Goal: Task Accomplishment & Management: Manage account settings

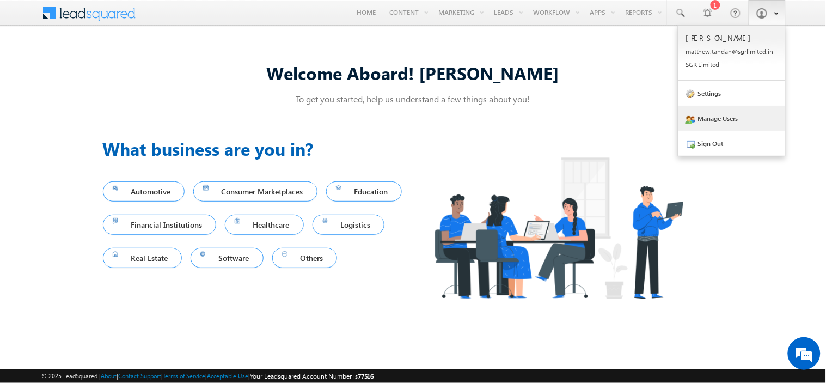
click at [715, 118] on link "Manage Users" at bounding box center [731, 118] width 107 height 25
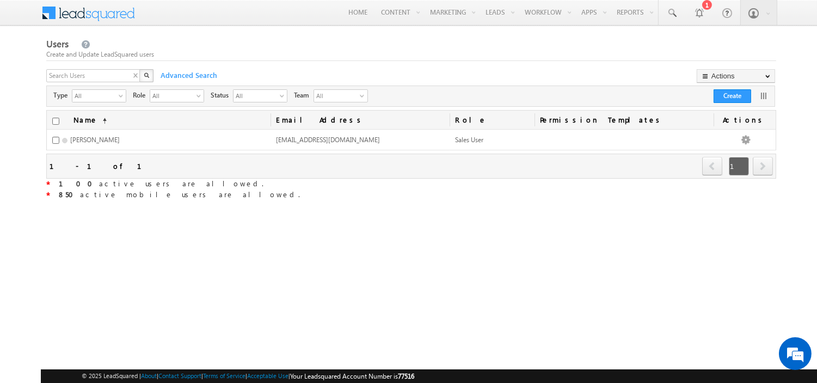
click at [133, 77] on div "X" at bounding box center [100, 77] width 109 height 16
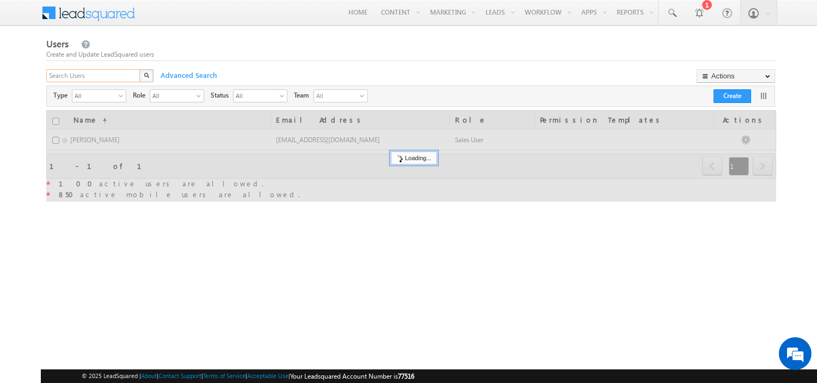
click at [127, 76] on input "text" at bounding box center [93, 75] width 95 height 13
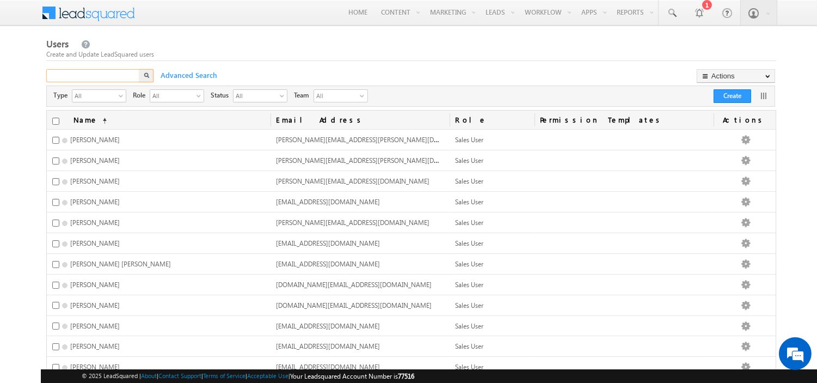
paste input "kunal.kumar1@sgrlimited.in"
type input "kunal.kumar1@sgrlimited.in"
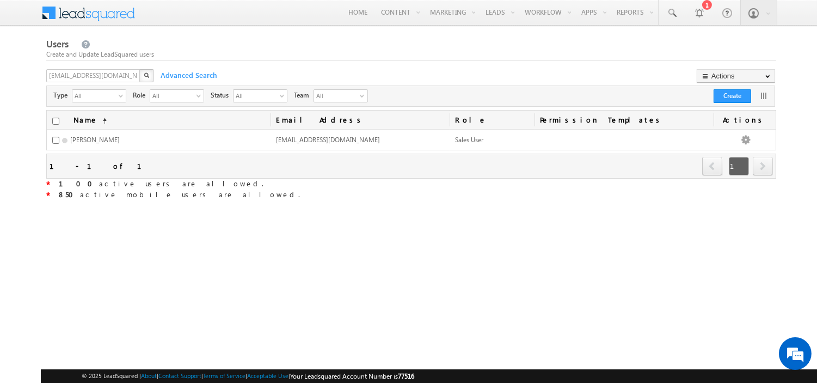
click at [496, 292] on div "Users Create and Update LeadSquared users kunal.kumar1@sgrlimited.in X Advanced…" at bounding box center [411, 200] width 730 height 328
click at [534, 248] on div "Users Create and Update LeadSquared users kunal.kumar1@sgrlimited.in X Advanced…" at bounding box center [411, 200] width 730 height 328
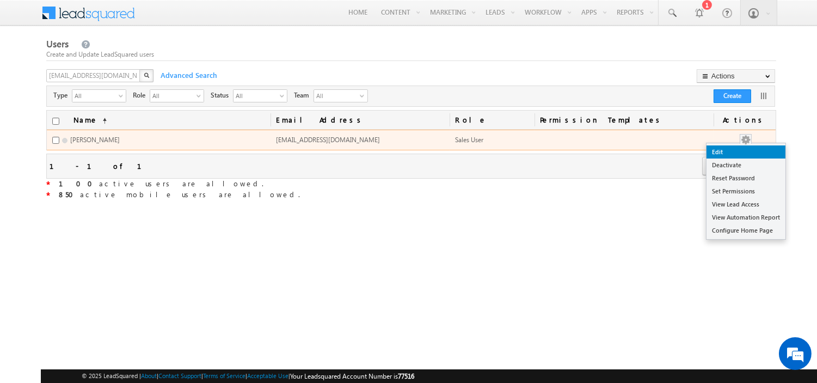
click at [744, 150] on link "Edit" at bounding box center [746, 151] width 79 height 13
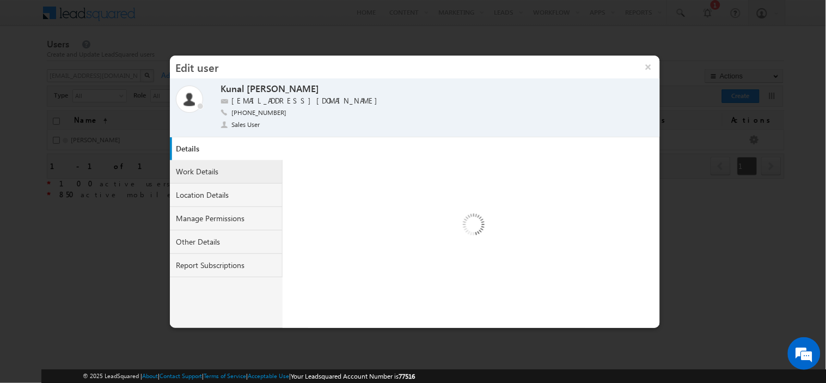
click at [210, 167] on link "Work Details" at bounding box center [226, 171] width 113 height 23
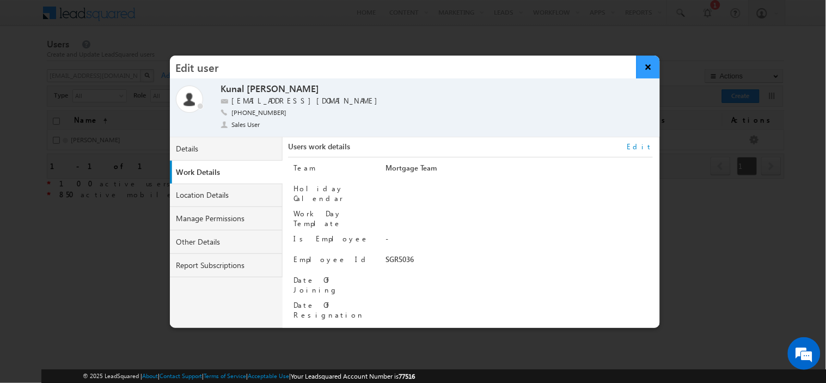
click at [648, 72] on button "×" at bounding box center [648, 67] width 23 height 23
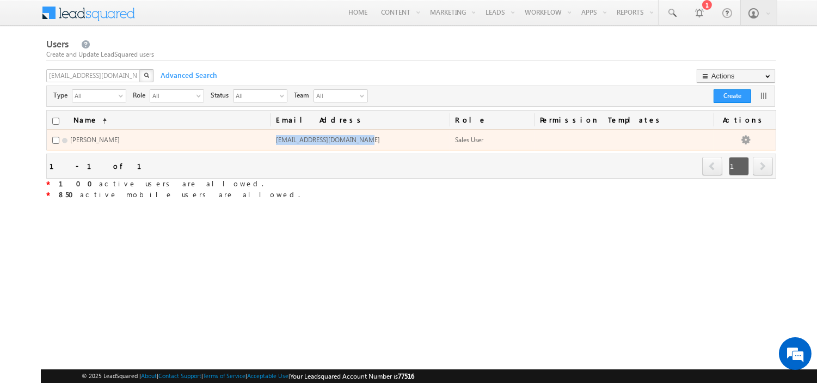
drag, startPoint x: 372, startPoint y: 143, endPoint x: 361, endPoint y: 139, distance: 11.9
click at [361, 139] on td "[EMAIL_ADDRESS][DOMAIN_NAME]" at bounding box center [360, 140] width 179 height 21
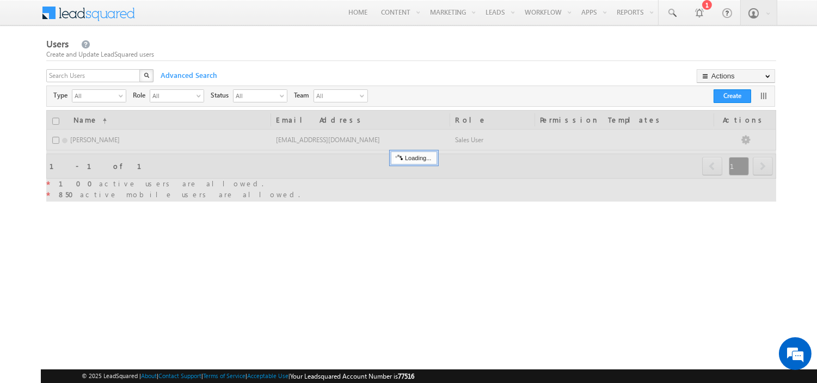
click at [135, 75] on div "X" at bounding box center [100, 77] width 109 height 16
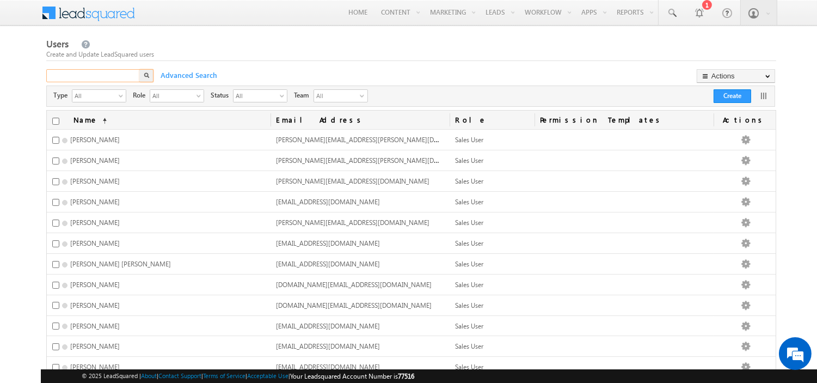
click at [135, 75] on input "text" at bounding box center [93, 75] width 95 height 13
paste input "[EMAIL_ADDRESS][DOMAIN_NAME]"
type input "[EMAIL_ADDRESS][DOMAIN_NAME]"
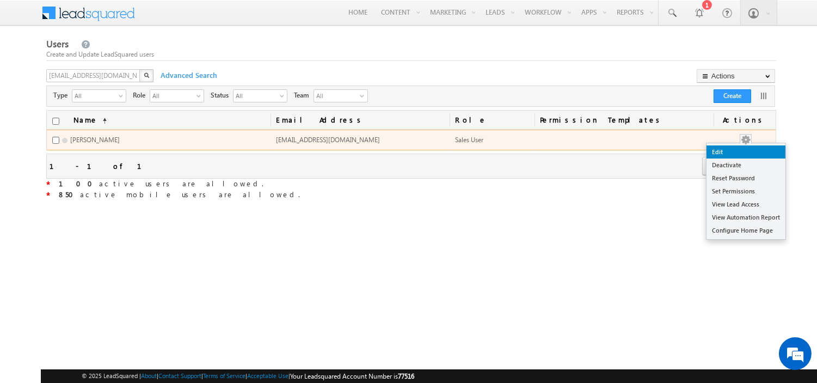
click at [750, 149] on link "Edit" at bounding box center [746, 151] width 79 height 13
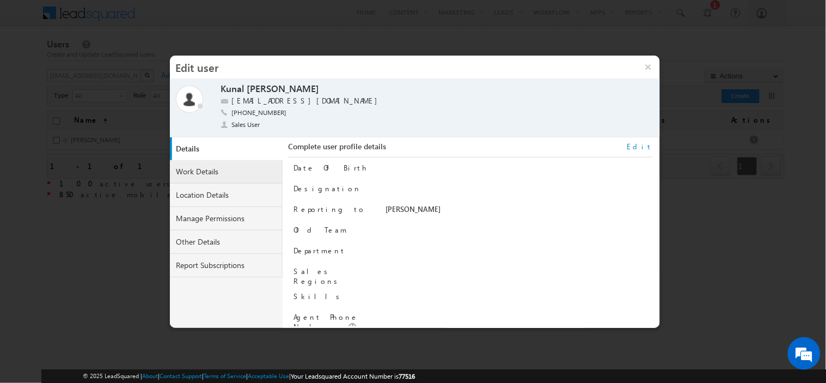
click at [217, 170] on link "Work Details" at bounding box center [226, 171] width 113 height 23
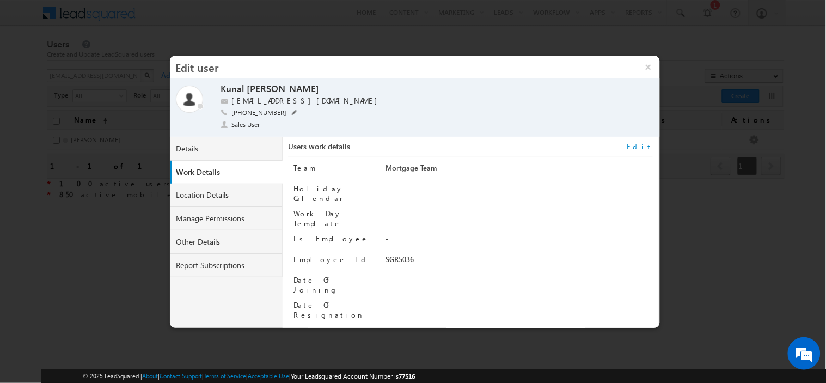
click at [262, 112] on span "[PHONE_NUMBER]" at bounding box center [258, 113] width 55 height 11
click at [405, 254] on div "SGR5036" at bounding box center [518, 261] width 267 height 15
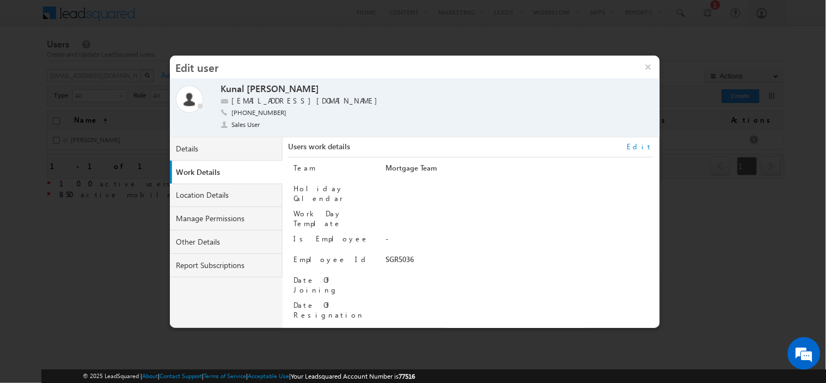
click at [405, 254] on div "SGR5036" at bounding box center [518, 261] width 267 height 15
drag, startPoint x: 405, startPoint y: 246, endPoint x: 369, endPoint y: 291, distance: 57.8
click at [369, 291] on div "Team Mortgage Team Holiday Calendar Work Day Template Is Employee - Employee Id" at bounding box center [472, 241] width 359 height 168
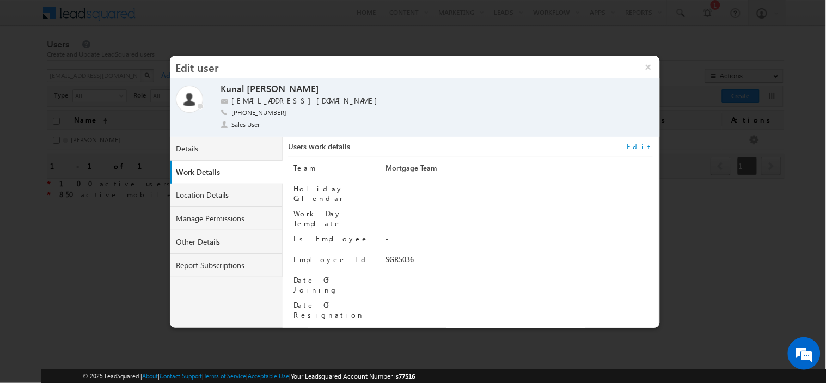
click at [369, 300] on div "Date Of Resignation" at bounding box center [334, 310] width 83 height 20
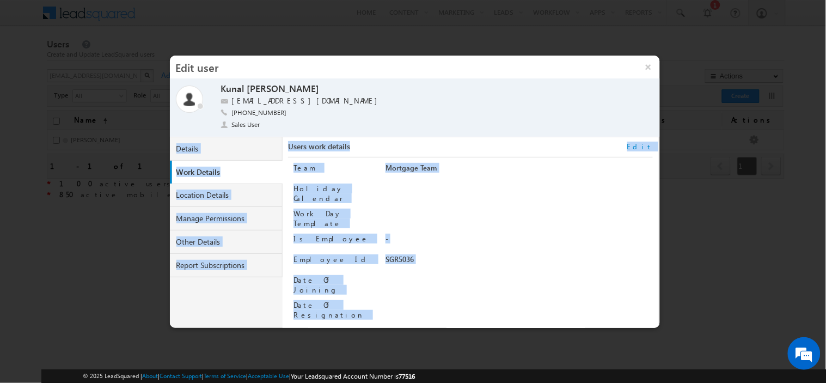
drag, startPoint x: 369, startPoint y: 291, endPoint x: 268, endPoint y: 128, distance: 191.9
click at [268, 128] on div "× Edit user Online Away Offline (Check-Out) [PERSON_NAME] [PERSON_NAME] [EMAIL_…" at bounding box center [415, 192] width 490 height 272
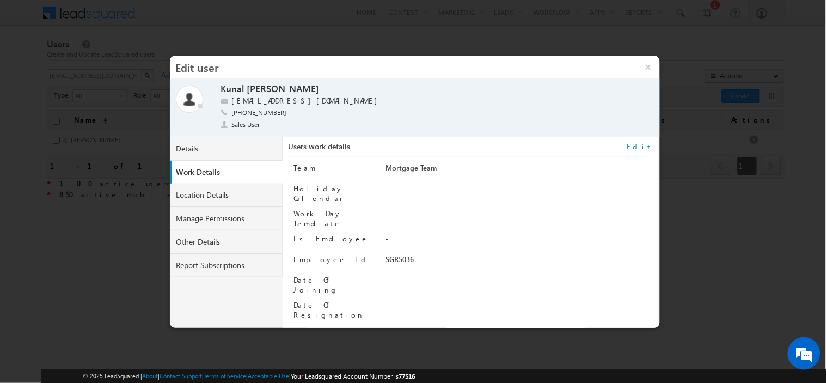
click at [216, 85] on div "Online Away Offline (Check-Out) [PERSON_NAME] [PERSON_NAME] [EMAIL_ADDRESS][DOM…" at bounding box center [415, 108] width 478 height 51
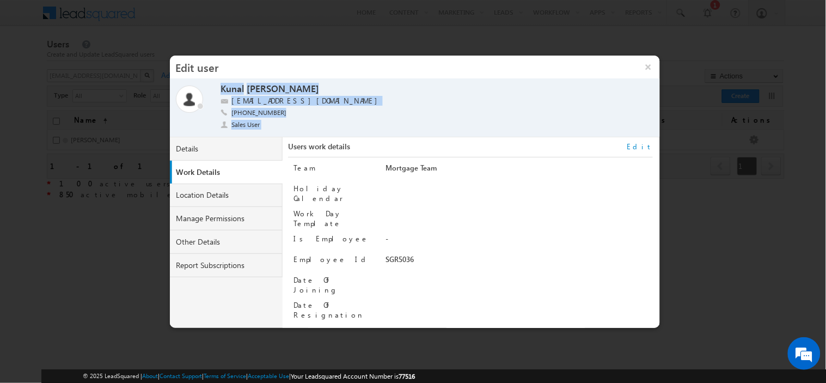
drag, startPoint x: 216, startPoint y: 85, endPoint x: 260, endPoint y: 131, distance: 63.5
click at [260, 131] on div "Online Away Offline (Check-Out) [PERSON_NAME] [PERSON_NAME] [EMAIL_ADDRESS][DOM…" at bounding box center [415, 108] width 478 height 51
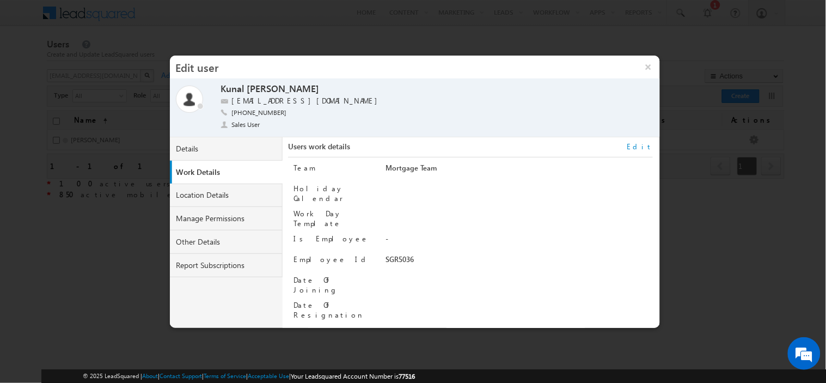
click at [360, 150] on div "Users work details Edit" at bounding box center [470, 150] width 364 height 16
click at [648, 72] on button "×" at bounding box center [648, 67] width 23 height 23
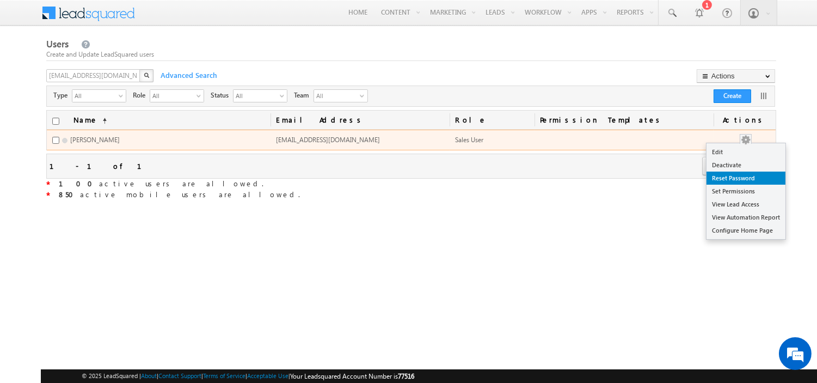
click at [736, 176] on link "Reset Password" at bounding box center [746, 178] width 79 height 13
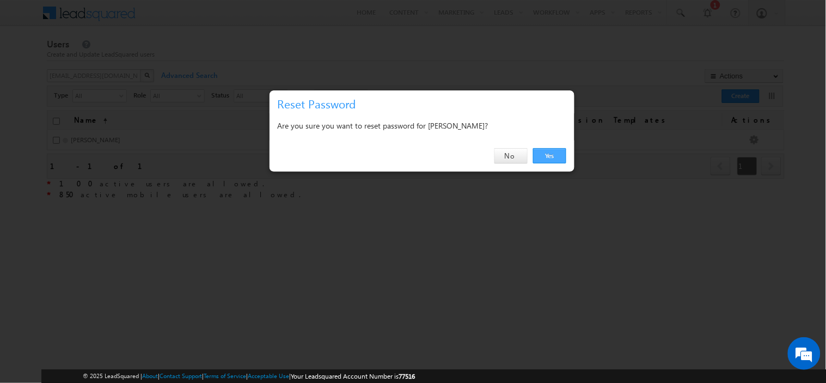
click at [547, 155] on link "Yes" at bounding box center [549, 155] width 33 height 15
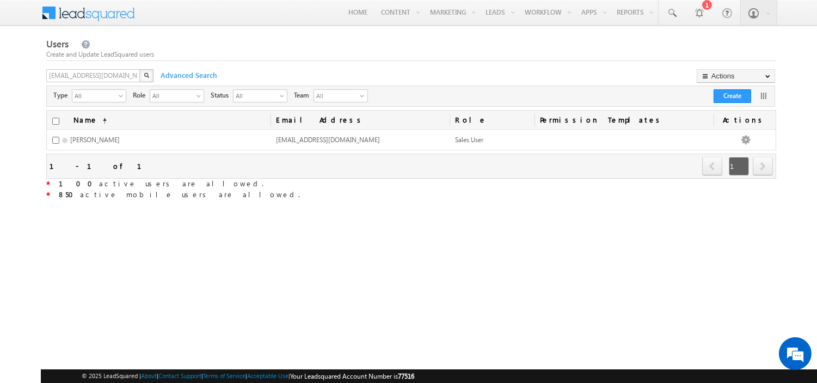
click at [534, 51] on div "Create and Update LeadSquared users" at bounding box center [411, 55] width 730 height 10
click at [701, 9] on div at bounding box center [699, 12] width 11 height 11
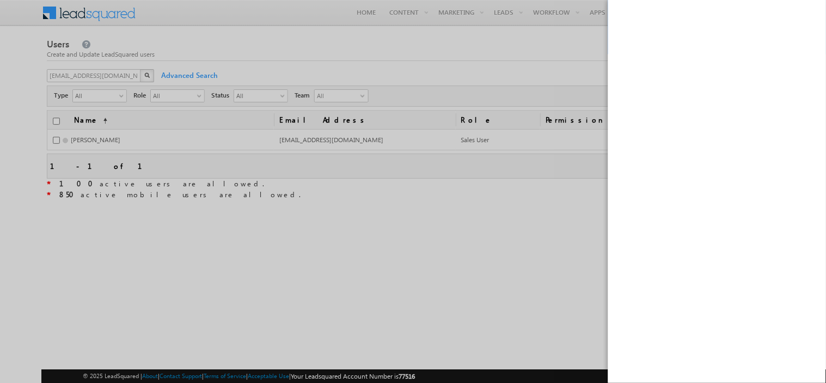
click at [556, 66] on div at bounding box center [413, 191] width 826 height 383
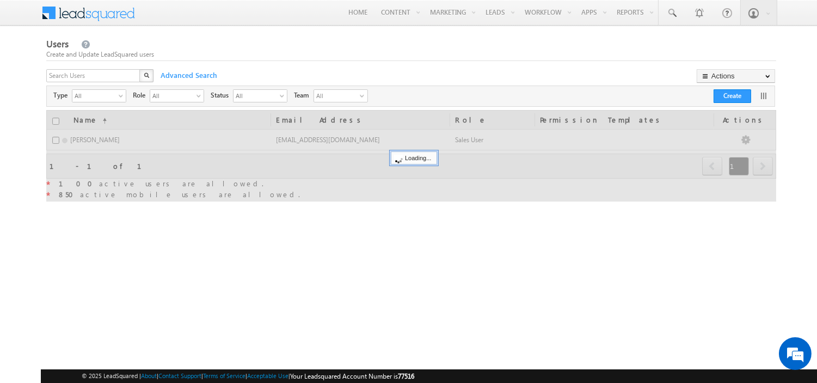
click at [133, 75] on div "X" at bounding box center [100, 77] width 109 height 16
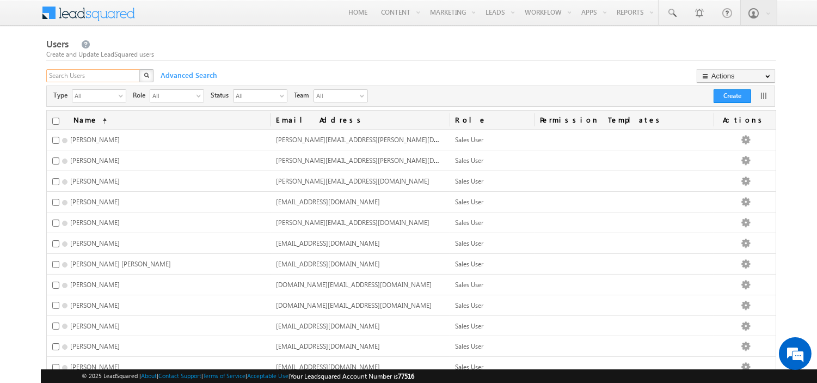
click at [133, 75] on input "text" at bounding box center [93, 75] width 95 height 13
type input "[PERSON_NAME]"
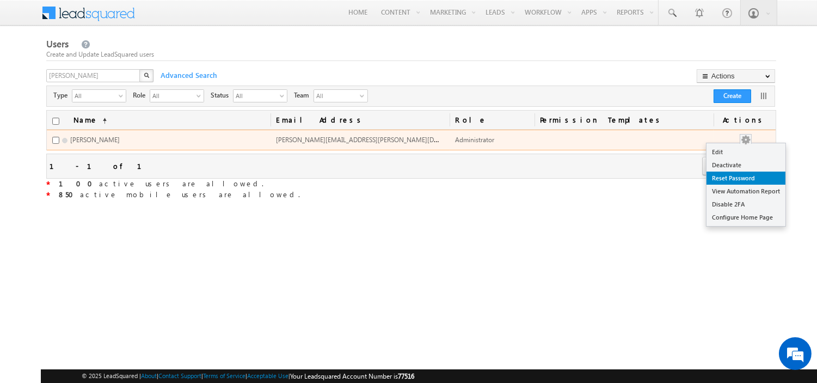
click at [746, 176] on link "Reset Password" at bounding box center [746, 178] width 79 height 13
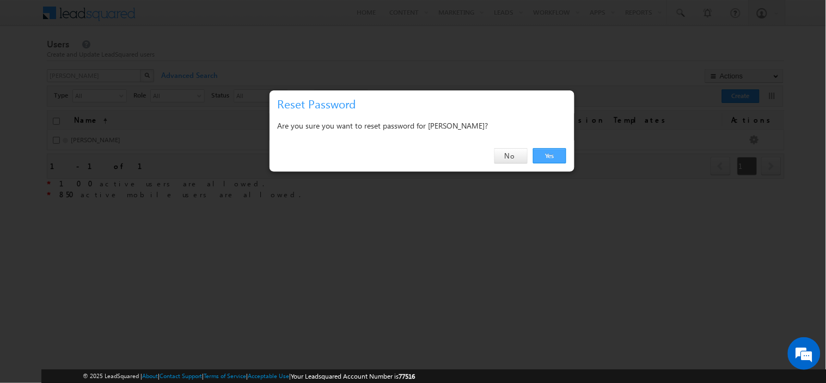
click at [543, 152] on link "Yes" at bounding box center [549, 155] width 33 height 15
